Goal: Task Accomplishment & Management: Manage account settings

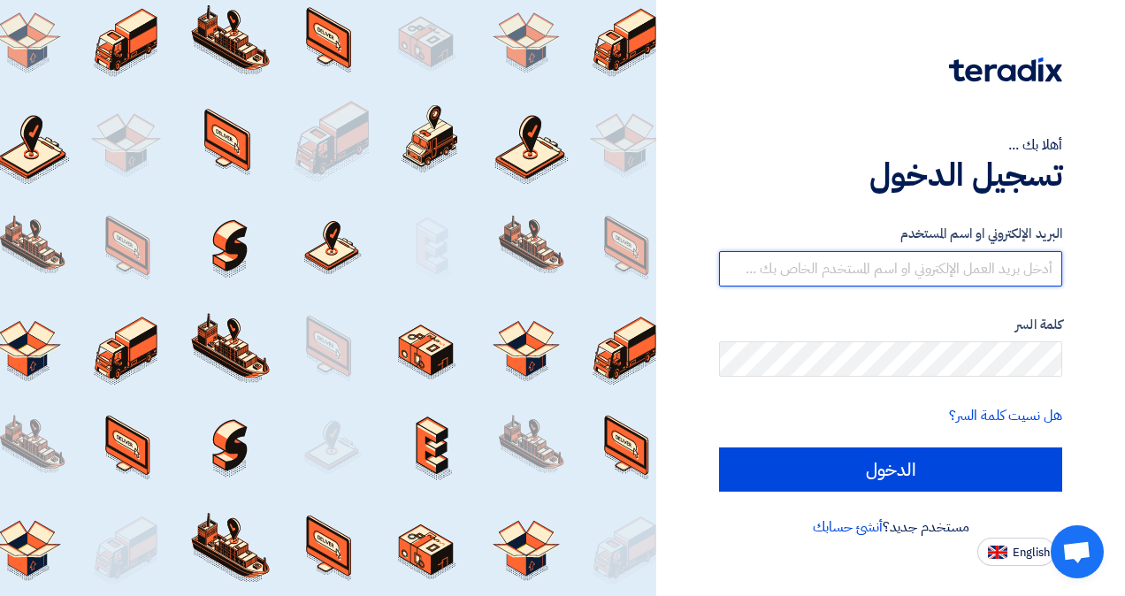
type input "[EMAIL_ADDRESS][PERSON_NAME][DOMAIN_NAME]"
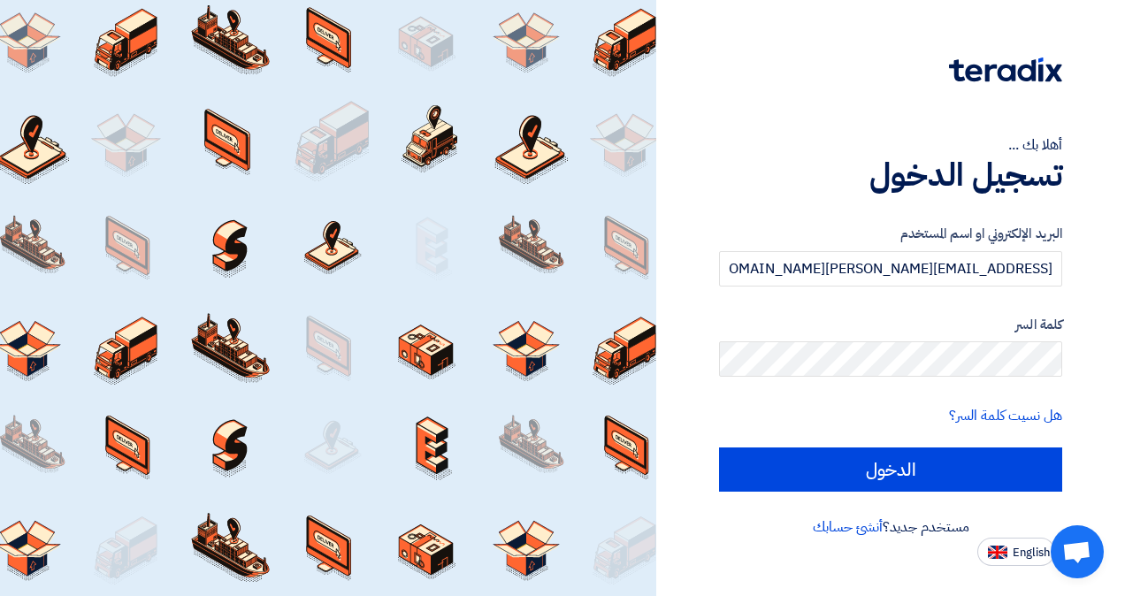
click at [944, 8] on div "أهلا بك ... تسجيل الدخول البريد الإلكتروني او اسم المستخدم [EMAIL_ADDRESS][PERS…" at bounding box center [890, 283] width 442 height 566
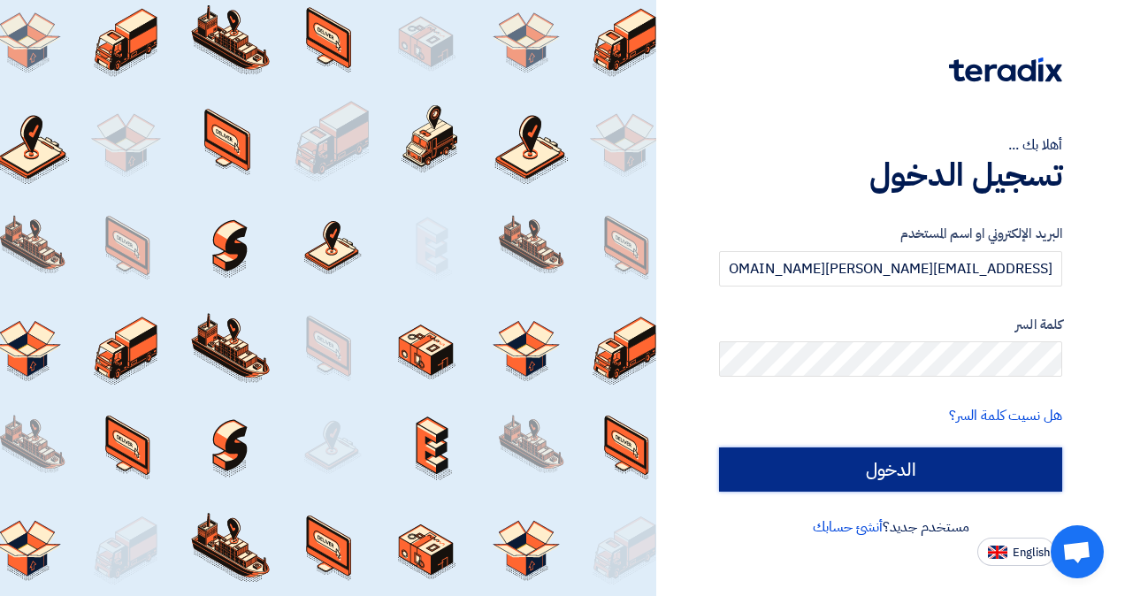
click at [897, 463] on input "الدخول" at bounding box center [890, 469] width 343 height 44
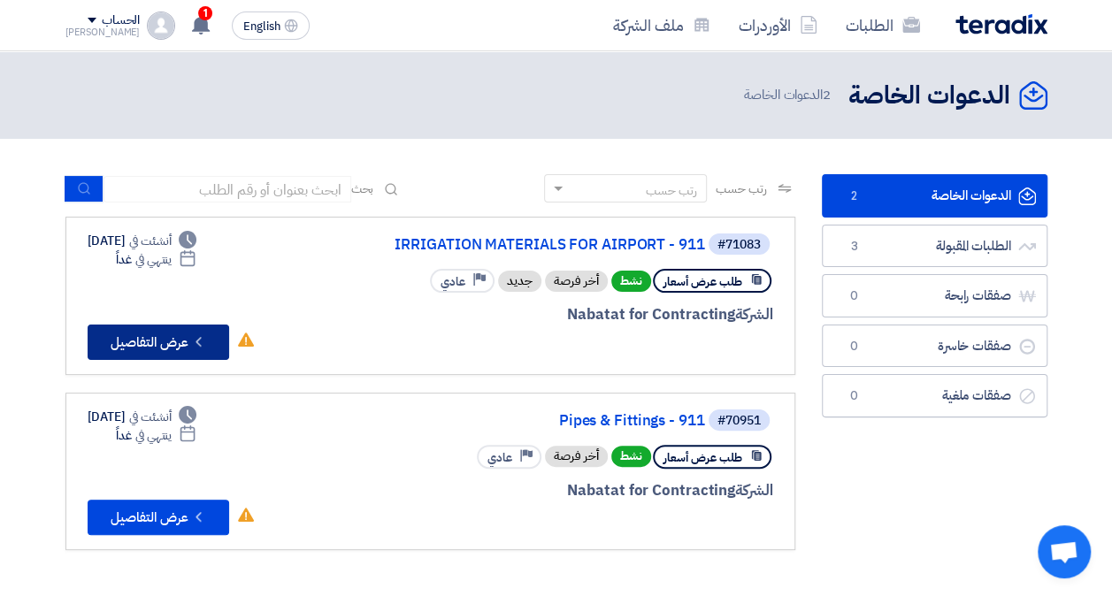
click at [162, 335] on button "Check details عرض التفاصيل" at bounding box center [158, 342] width 141 height 35
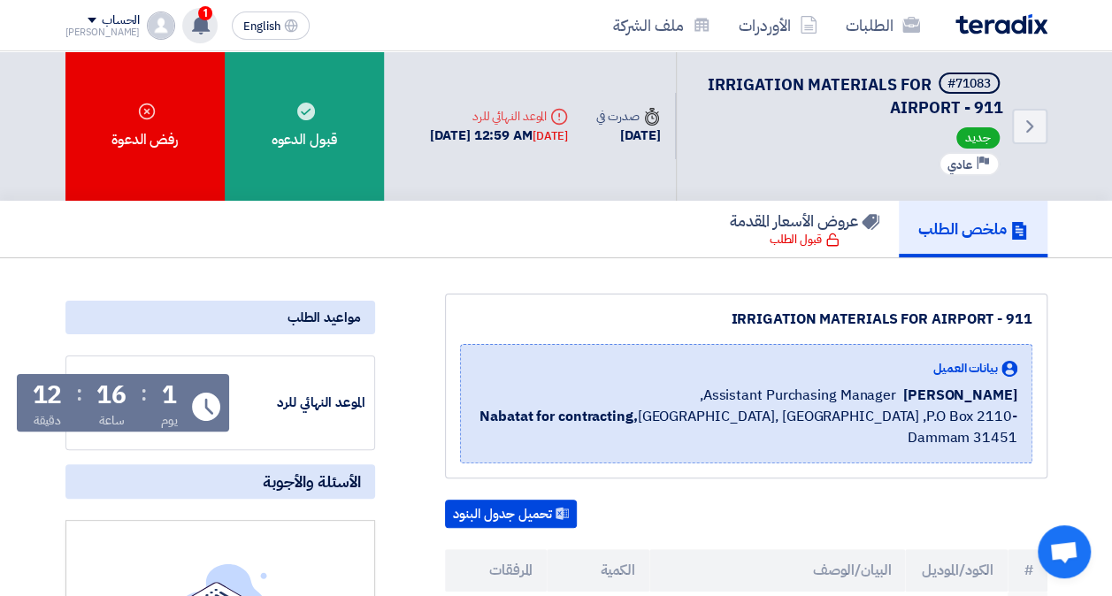
click at [192, 23] on use at bounding box center [201, 24] width 18 height 19
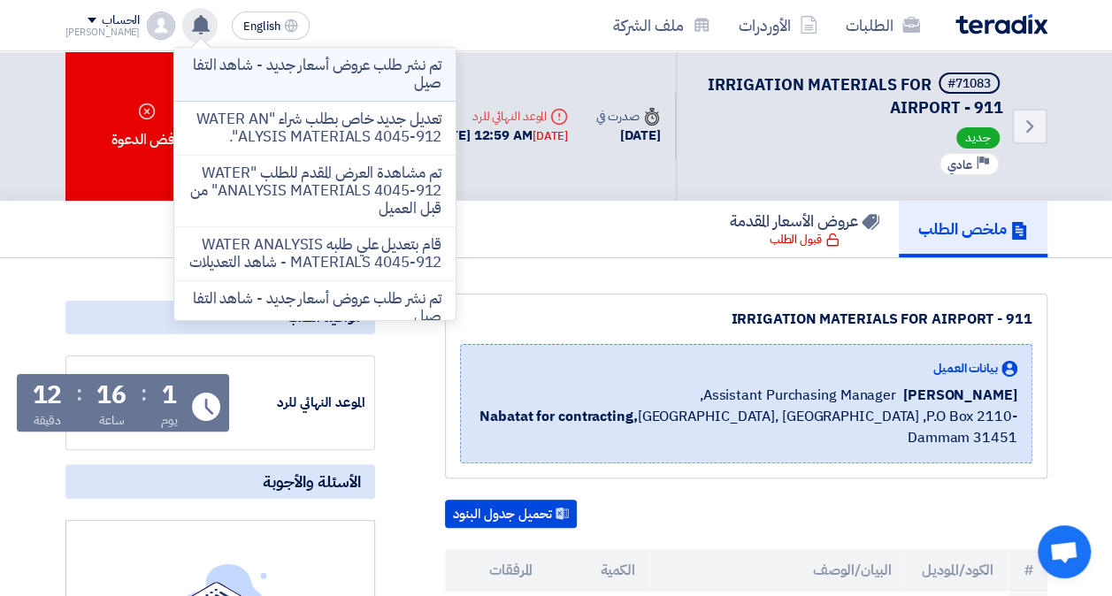
click at [228, 73] on p "تم نشر طلب عروض أسعار جديد - شاهد التفاصيل" at bounding box center [314, 74] width 253 height 35
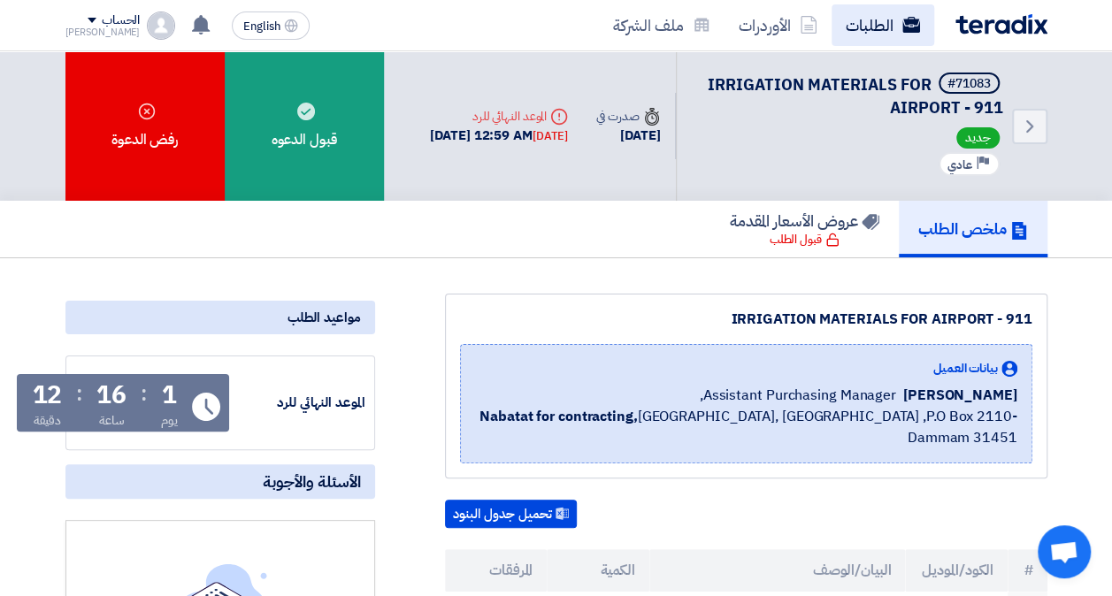
click at [862, 14] on link "الطلبات" at bounding box center [882, 25] width 103 height 42
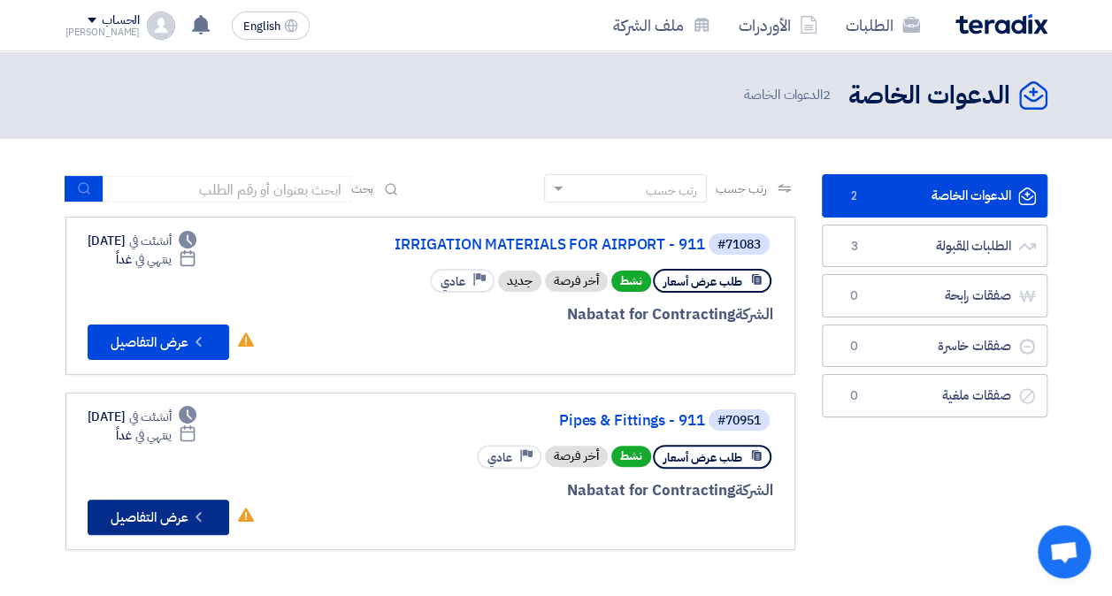
click at [162, 513] on button "Check details عرض التفاصيل" at bounding box center [158, 517] width 141 height 35
